Goal: Find specific page/section: Find specific page/section

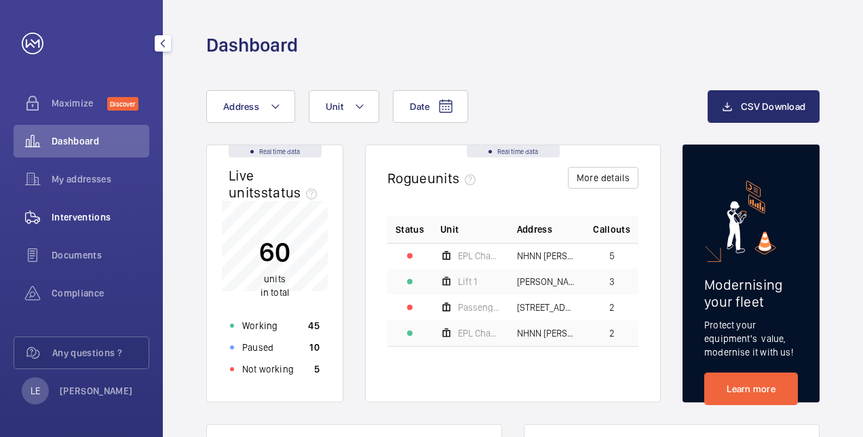
click at [92, 212] on span "Interventions" at bounding box center [101, 217] width 98 height 14
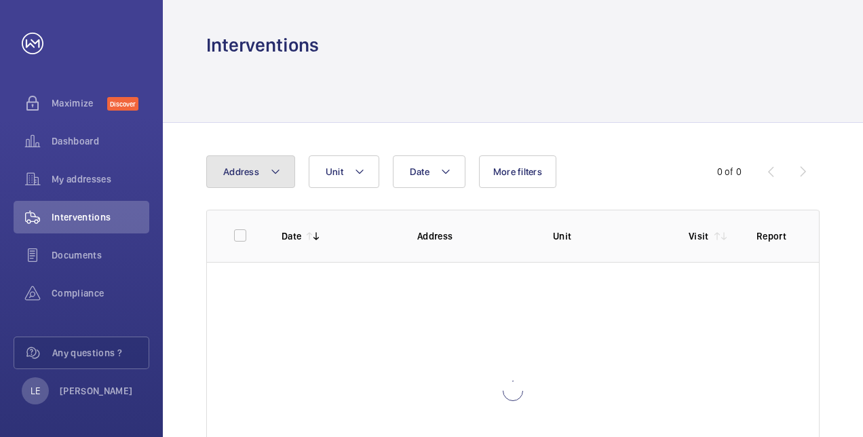
click at [228, 168] on span "Address" at bounding box center [241, 171] width 36 height 11
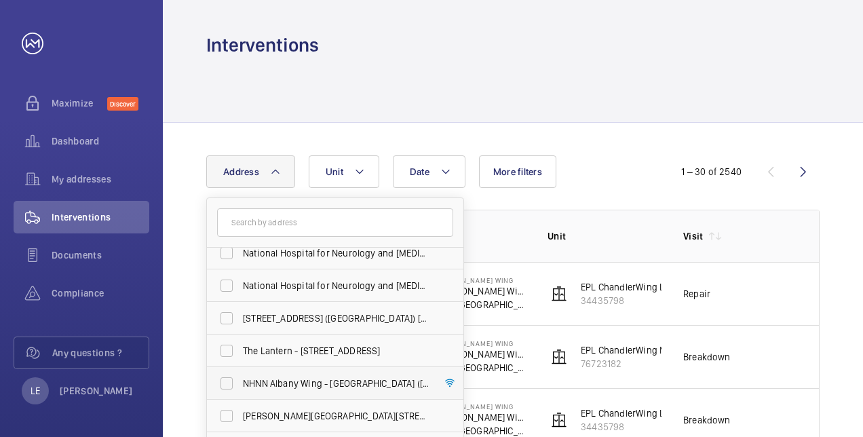
scroll to position [376, 0]
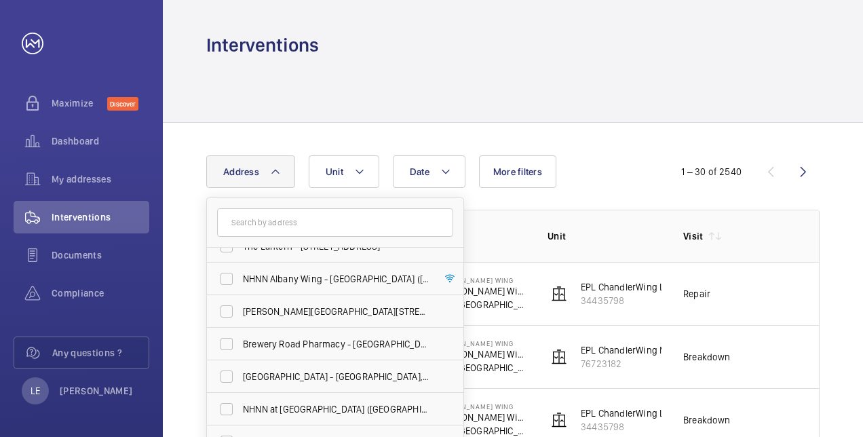
click at [278, 224] on input "text" at bounding box center [335, 222] width 236 height 28
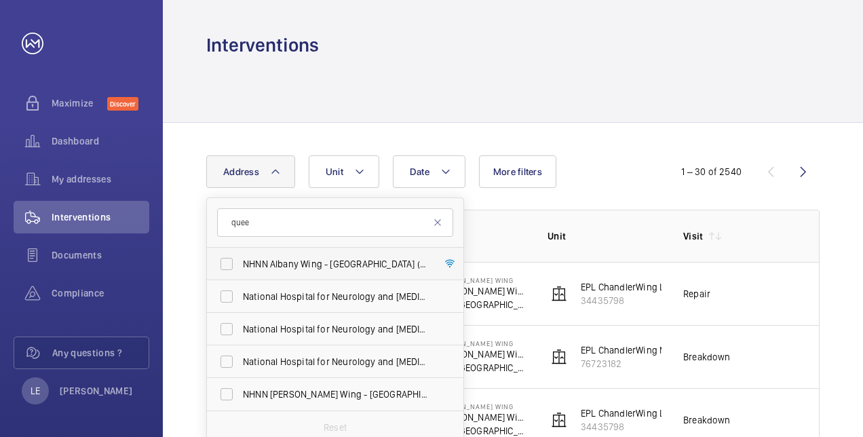
type input "quee"
click at [311, 258] on span "NHNN Albany Wing - [GEOGRAPHIC_DATA] ( [GEOGRAPHIC_DATA]), [STREET_ADDRESS]" at bounding box center [336, 264] width 186 height 14
click at [240, 258] on input "NHNN Albany Wing - [GEOGRAPHIC_DATA] ( [GEOGRAPHIC_DATA]), [STREET_ADDRESS]" at bounding box center [226, 263] width 27 height 27
checkbox input "true"
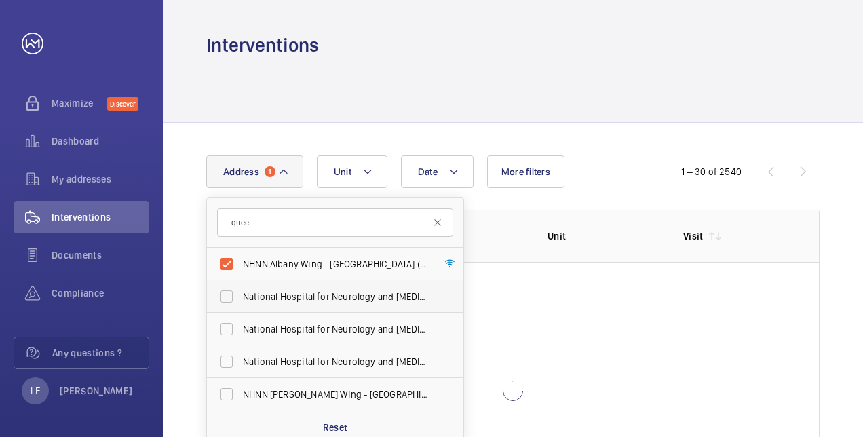
click at [300, 296] on span "National Hospital for Neurology and [MEDICAL_DATA] - [STREET_ADDRESS]" at bounding box center [336, 297] width 186 height 14
click at [240, 296] on input "National Hospital for Neurology and [MEDICAL_DATA] - [STREET_ADDRESS]" at bounding box center [226, 296] width 27 height 27
checkbox input "true"
click at [298, 320] on label "National Hospital for Neurology and [MEDICAL_DATA] - [STREET_ADDRESS]" at bounding box center [325, 329] width 236 height 33
click at [240, 320] on input "National Hospital for Neurology and [MEDICAL_DATA] - [STREET_ADDRESS]" at bounding box center [226, 328] width 27 height 27
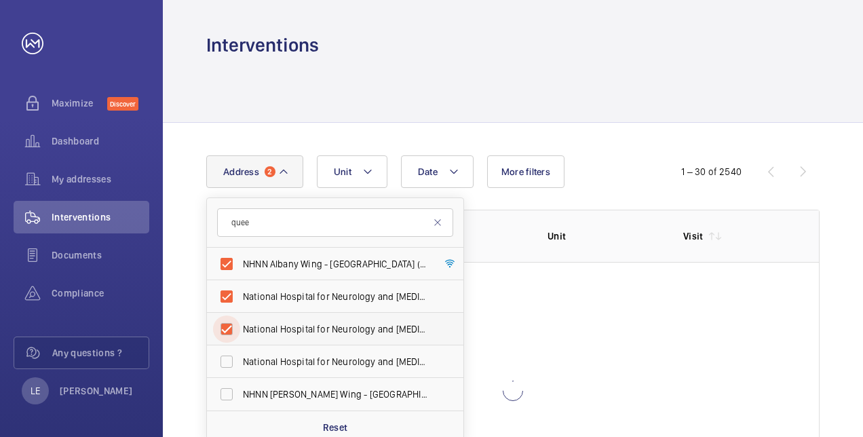
checkbox input "true"
drag, startPoint x: 293, startPoint y: 374, endPoint x: 297, endPoint y: 381, distance: 7.9
click at [297, 381] on ul "NHNN [GEOGRAPHIC_DATA] ( [GEOGRAPHIC_DATA]), [GEOGRAPHIC_DATA] for Neurology an…" at bounding box center [335, 329] width 256 height 163
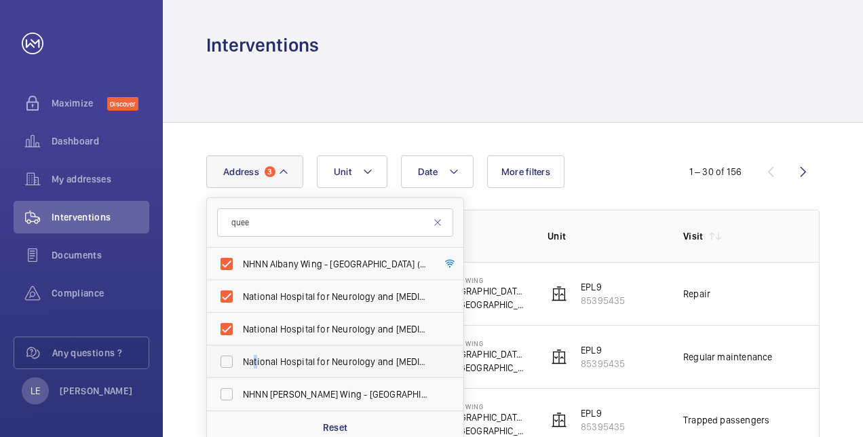
drag, startPoint x: 297, startPoint y: 381, endPoint x: 256, endPoint y: 359, distance: 46.7
click at [256, 359] on span "National Hospital for Neurology and [MEDICAL_DATA] ( Quee n [PERSON_NAME]) - [S…" at bounding box center [336, 362] width 186 height 14
drag, startPoint x: 256, startPoint y: 359, endPoint x: 259, endPoint y: 391, distance: 32.0
click at [259, 391] on span "NHNN [PERSON_NAME] Wing - [GEOGRAPHIC_DATA][PERSON_NAME], [STREET_ADDRESS]" at bounding box center [336, 394] width 186 height 14
click at [240, 391] on input "NHNN [PERSON_NAME] Wing - [GEOGRAPHIC_DATA][PERSON_NAME], [STREET_ADDRESS]" at bounding box center [226, 393] width 27 height 27
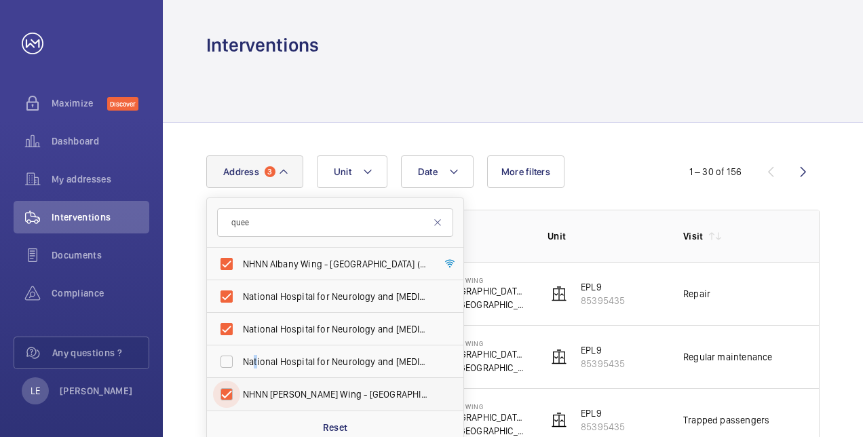
checkbox input "true"
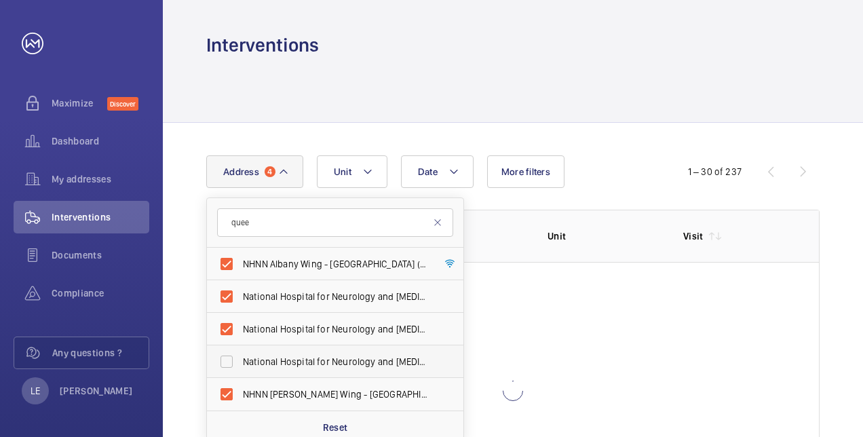
click at [225, 361] on label "National Hospital for Neurology and [MEDICAL_DATA] ( Quee n [PERSON_NAME]) - [S…" at bounding box center [325, 361] width 236 height 33
click at [225, 361] on input "National Hospital for Neurology and [MEDICAL_DATA] ( Quee n [PERSON_NAME]) - [S…" at bounding box center [226, 361] width 27 height 27
checkbox input "true"
click at [595, 210] on th "Unit" at bounding box center [594, 236] width 136 height 52
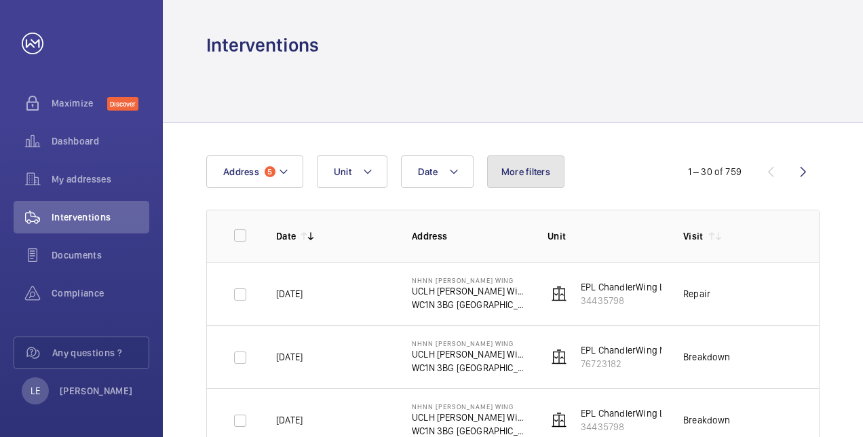
click at [527, 178] on button "More filters" at bounding box center [525, 171] width 77 height 33
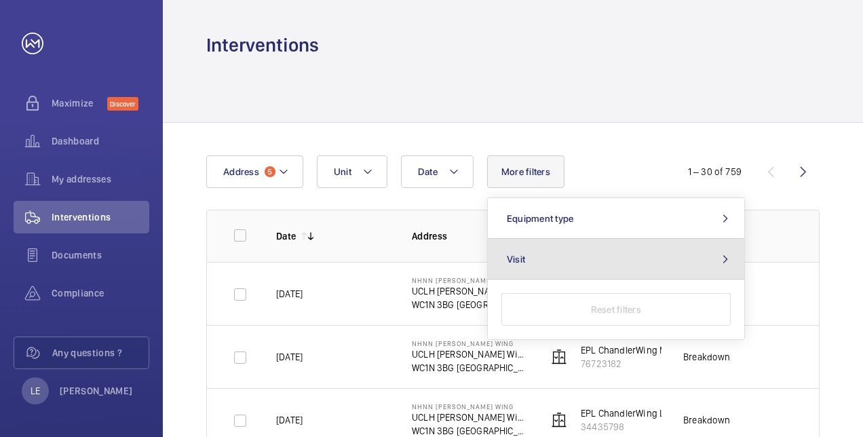
click at [591, 266] on button "Visit" at bounding box center [616, 259] width 256 height 41
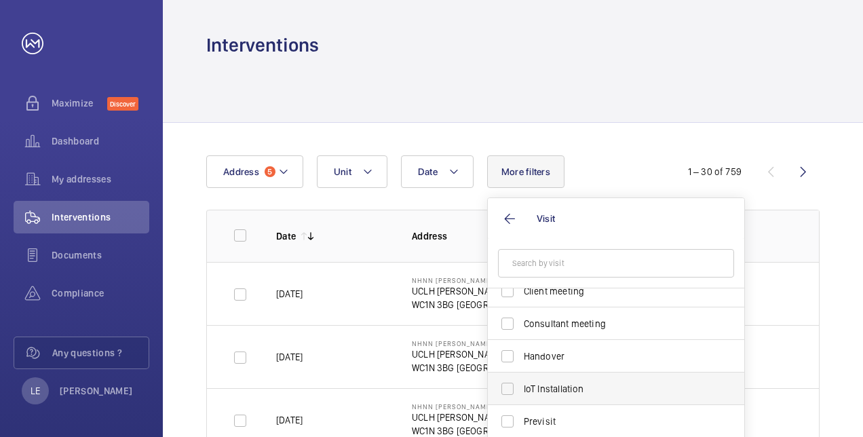
scroll to position [136, 0]
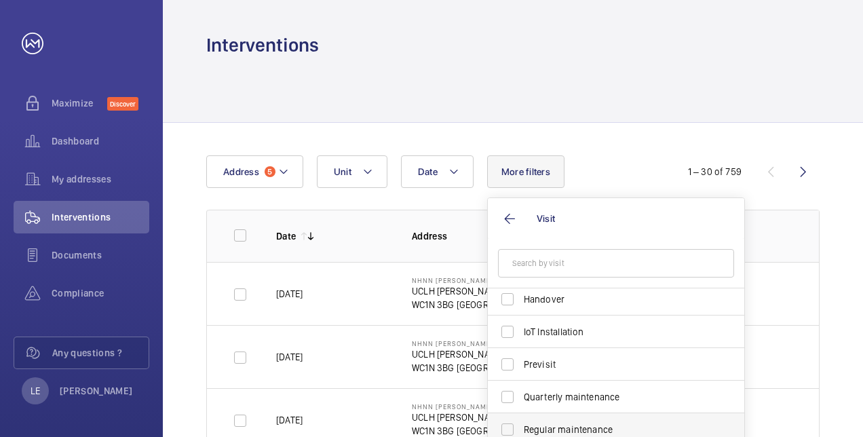
click at [549, 419] on label "Regular maintenance" at bounding box center [606, 429] width 236 height 33
click at [521, 419] on input "Regular maintenance" at bounding box center [507, 429] width 27 height 27
checkbox input "true"
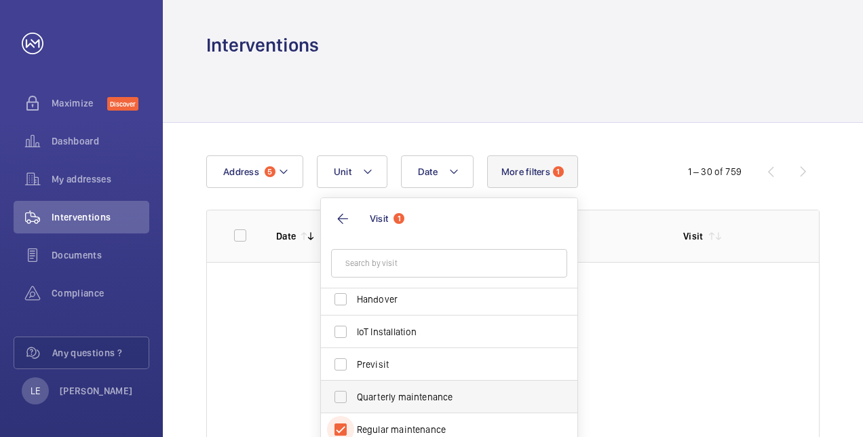
scroll to position [5, 0]
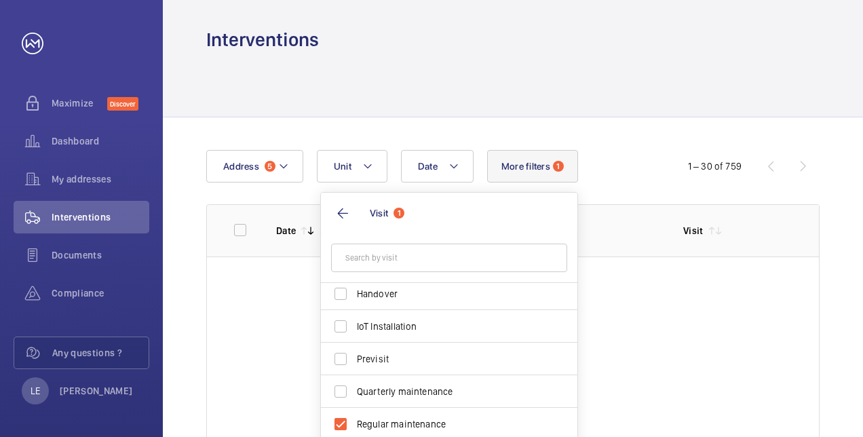
click at [588, 156] on div "Date Address 5 Unit More filters 1 Visit 1 Annual maintenance Breakdown Client …" at bounding box center [431, 166] width 450 height 33
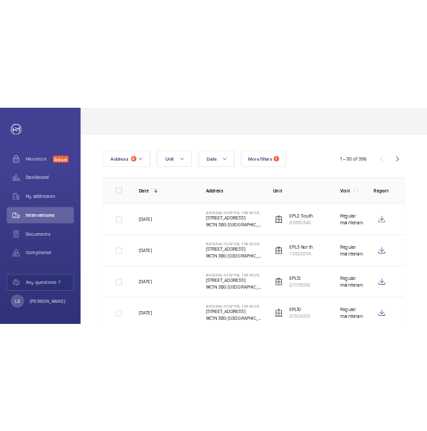
scroll to position [0, 0]
